Goal: Transaction & Acquisition: Purchase product/service

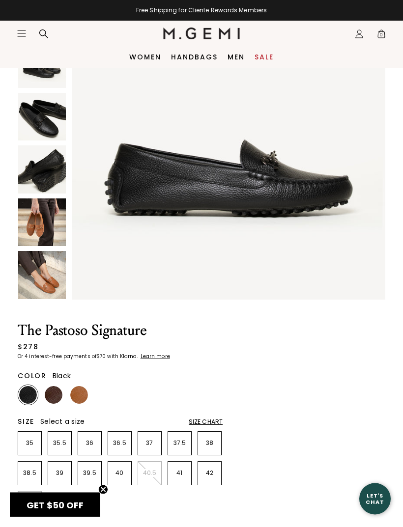
scroll to position [95, 0]
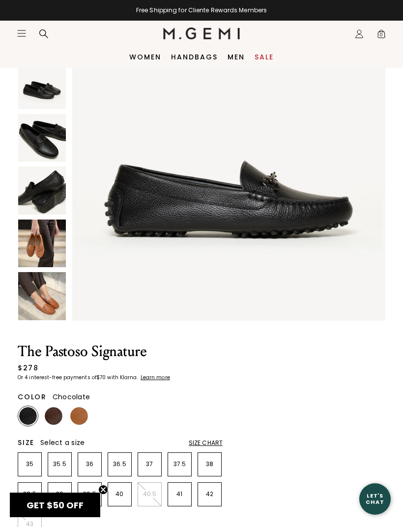
click at [57, 412] on img at bounding box center [54, 416] width 18 height 18
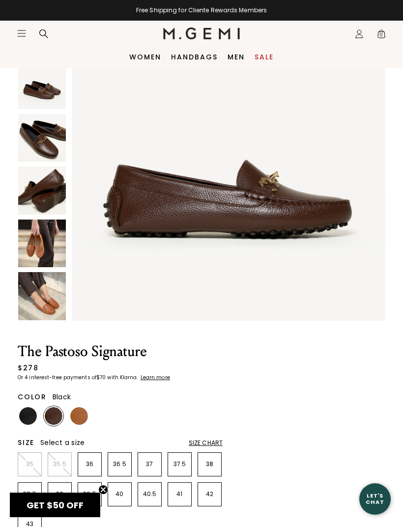
click at [35, 417] on img at bounding box center [28, 416] width 18 height 18
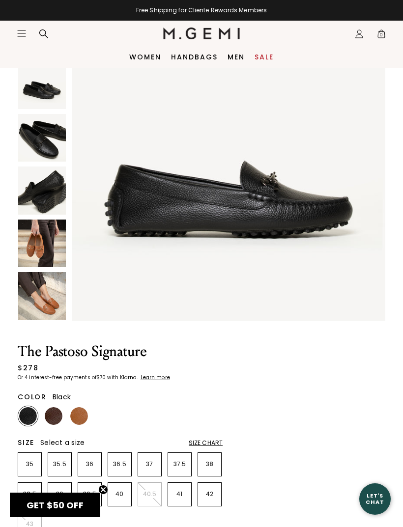
click at [51, 139] on img at bounding box center [42, 138] width 48 height 48
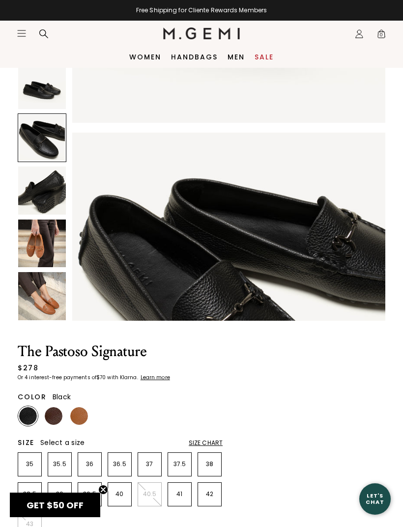
scroll to position [645, 0]
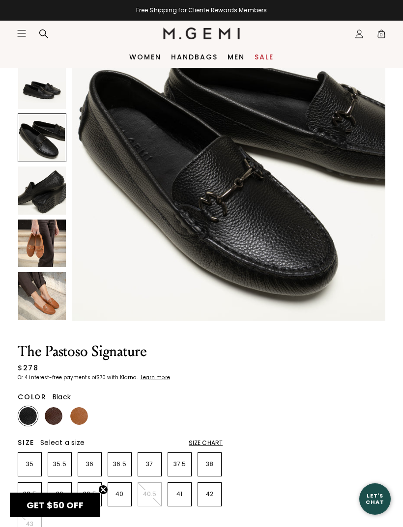
click at [47, 249] on img at bounding box center [42, 244] width 48 height 48
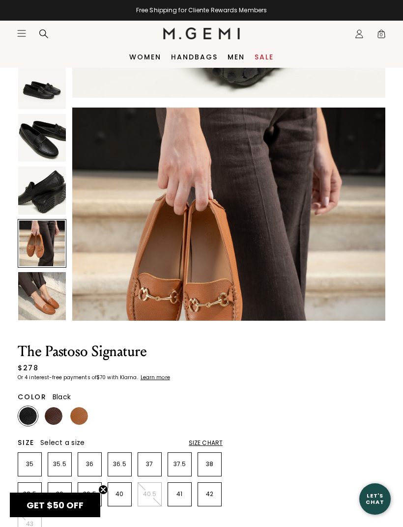
scroll to position [1290, 0]
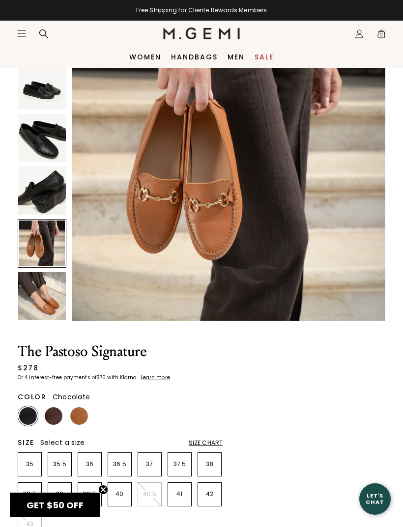
click at [57, 418] on img at bounding box center [54, 416] width 18 height 18
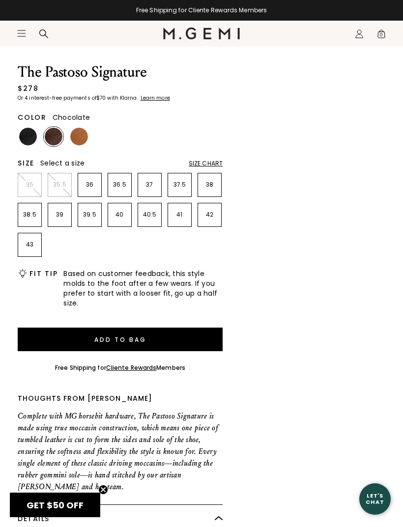
scroll to position [383, 0]
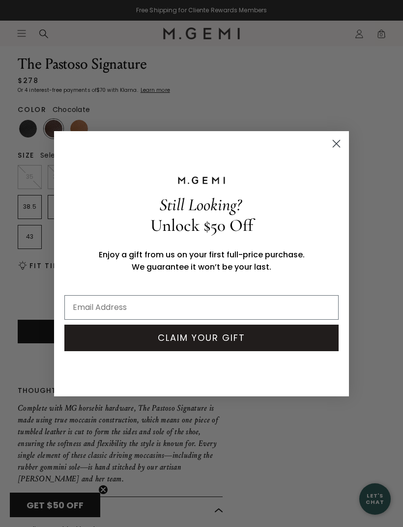
click at [337, 147] on icon "Close dialog" at bounding box center [336, 143] width 7 height 7
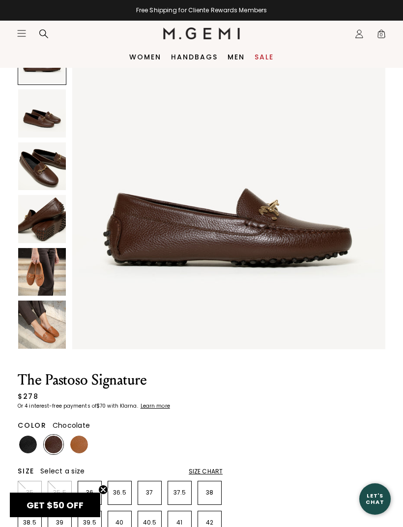
scroll to position [66, 0]
